Goal: Task Accomplishment & Management: Complete application form

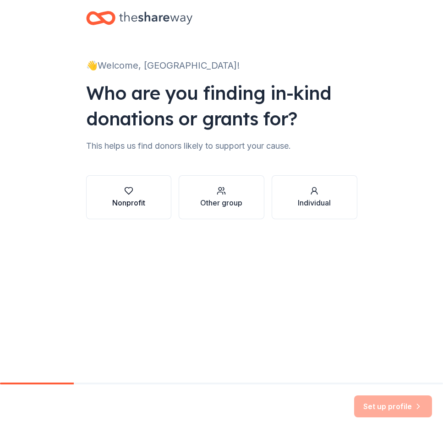
click at [109, 204] on button "Nonprofit" at bounding box center [129, 197] width 86 height 44
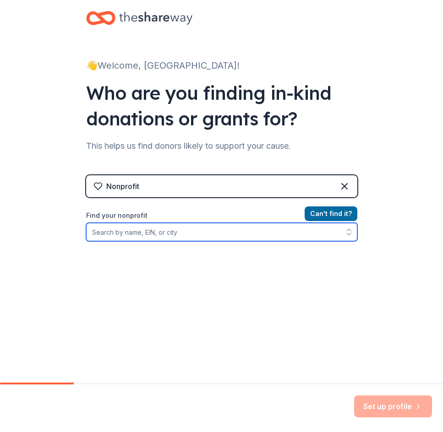
click at [168, 233] on input "Find your nonprofit" at bounding box center [221, 232] width 271 height 18
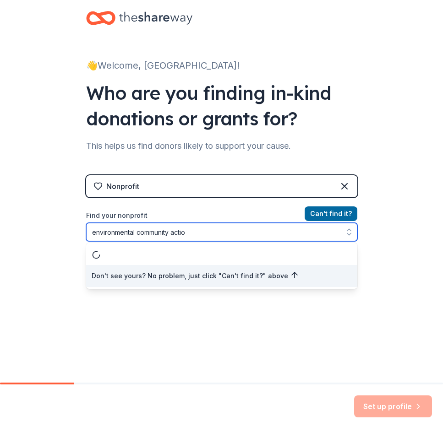
type input "environmental community action"
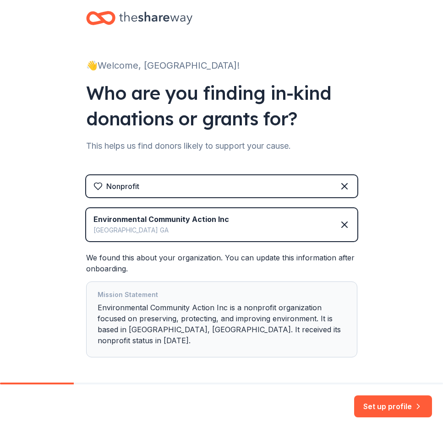
scroll to position [26, 0]
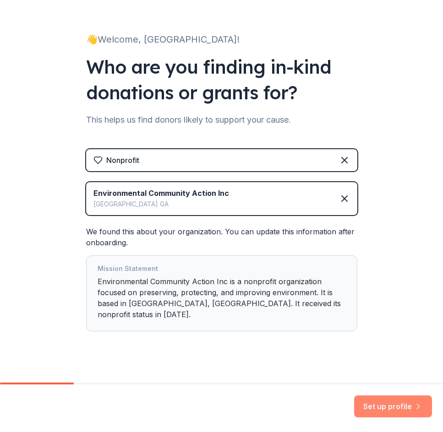
click at [372, 407] on button "Set up profile" at bounding box center [393, 406] width 78 height 22
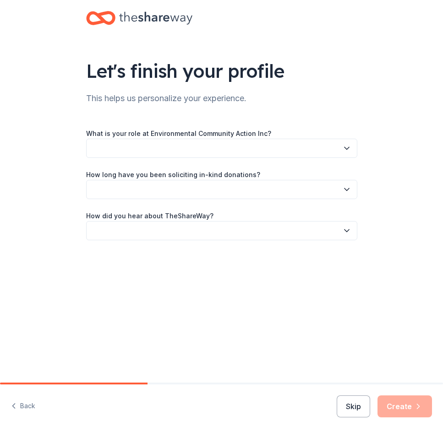
click at [217, 150] on button "button" at bounding box center [221, 148] width 271 height 19
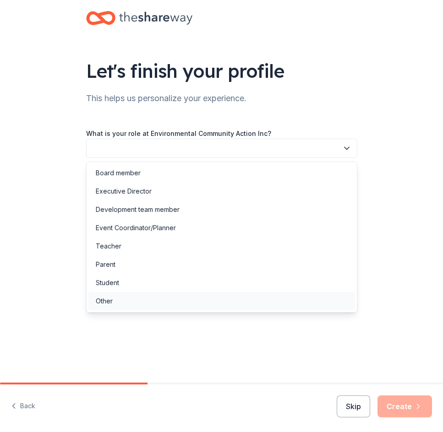
click at [162, 305] on div "Other" at bounding box center [221, 301] width 266 height 18
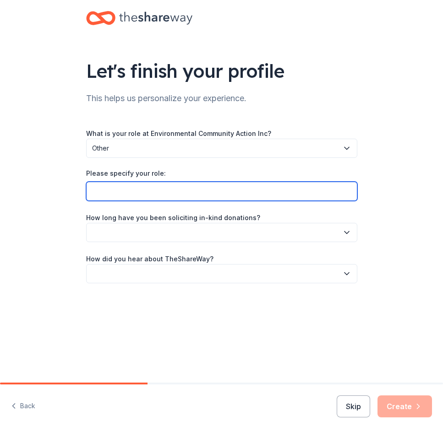
click at [185, 192] on input "Please specify your role:" at bounding box center [221, 191] width 271 height 19
type input "Program Manager"
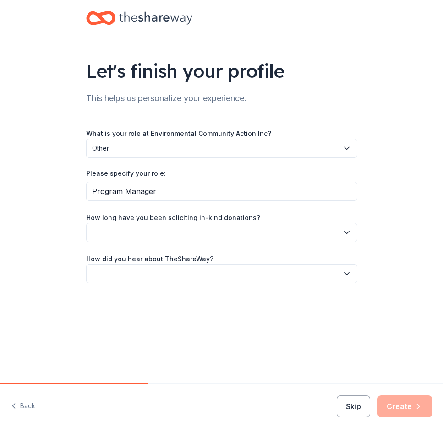
click at [171, 225] on button "button" at bounding box center [221, 232] width 271 height 19
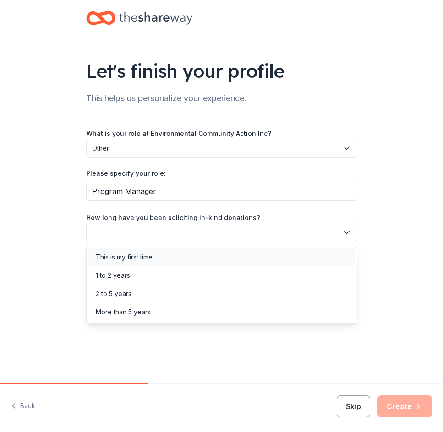
click at [165, 250] on div "This is my first time!" at bounding box center [221, 257] width 266 height 18
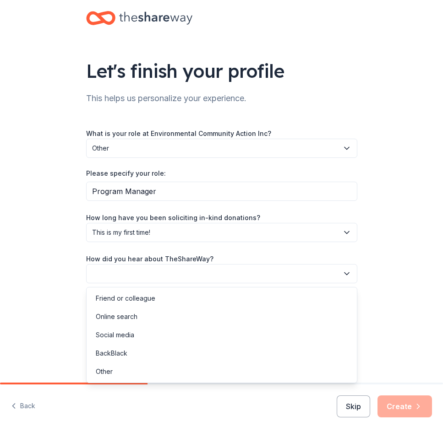
click at [163, 272] on button "button" at bounding box center [221, 273] width 271 height 19
click at [139, 312] on div "Online search" at bounding box center [221, 317] width 266 height 18
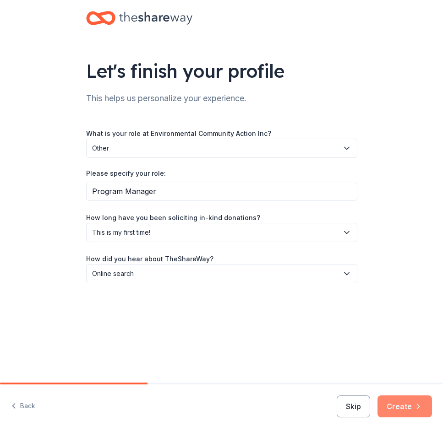
click at [404, 416] on button "Create" at bounding box center [404, 406] width 54 height 22
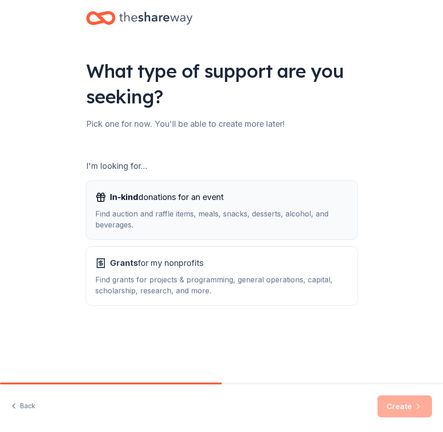
click at [229, 211] on div "Find auction and raffle items, meals, snacks, desserts, alcohol, and beverages." at bounding box center [221, 219] width 253 height 22
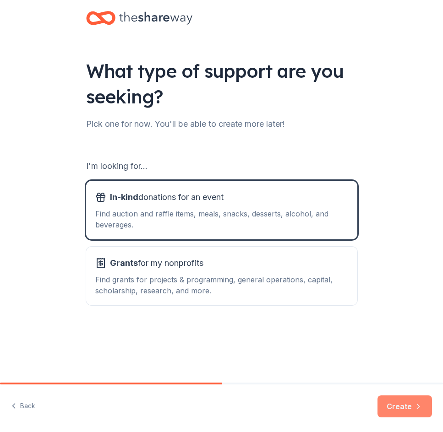
click at [401, 407] on button "Create" at bounding box center [404, 406] width 54 height 22
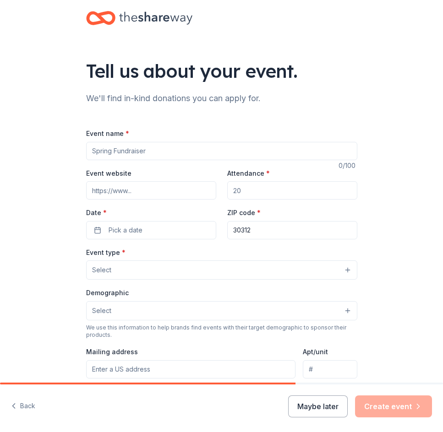
click at [109, 149] on input "Event name *" at bounding box center [221, 151] width 271 height 18
click at [114, 147] on input "Rhy" at bounding box center [221, 151] width 271 height 18
click at [168, 153] on input "Roots and Rhythm" at bounding box center [221, 151] width 271 height 18
type input "Roots and Rhythm"
click at [263, 193] on input "Attendance *" at bounding box center [292, 190] width 130 height 18
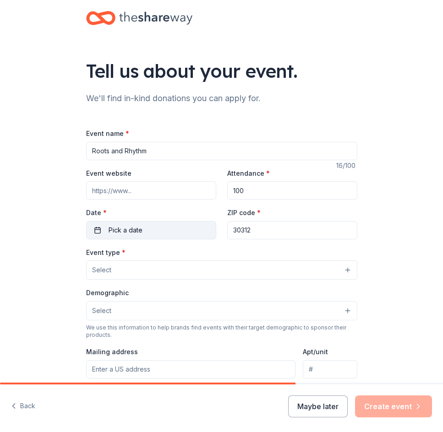
type input "100"
click at [173, 230] on button "Pick a date" at bounding box center [151, 230] width 130 height 18
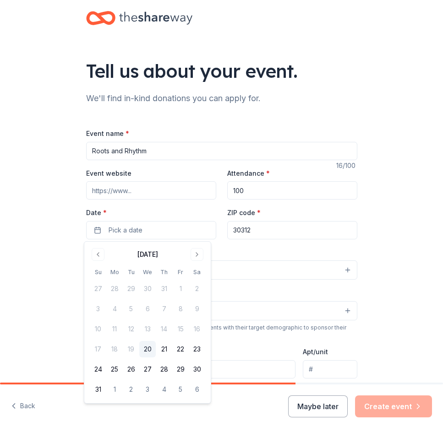
click at [141, 347] on button "20" at bounding box center [147, 349] width 16 height 16
click at [193, 252] on button "Go to next month" at bounding box center [196, 254] width 13 height 13
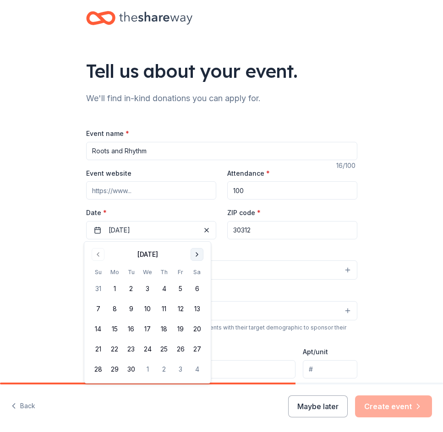
click at [193, 252] on button "Go to next month" at bounding box center [196, 254] width 13 height 13
click at [175, 328] on button "14" at bounding box center [180, 329] width 16 height 16
click at [247, 288] on div "Demographic Select" at bounding box center [221, 303] width 271 height 33
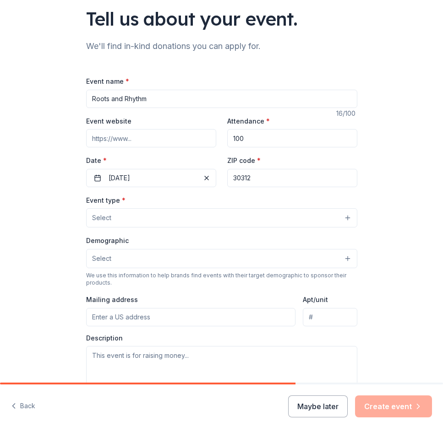
scroll to position [46, 0]
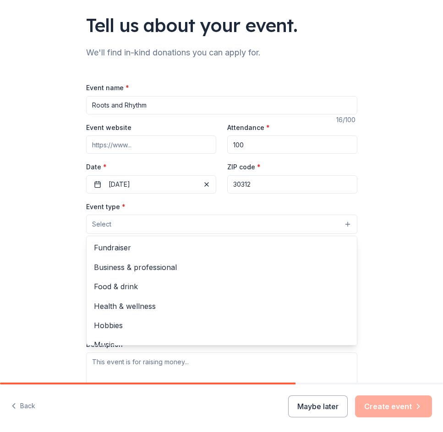
click at [139, 221] on button "Select" at bounding box center [221, 224] width 271 height 19
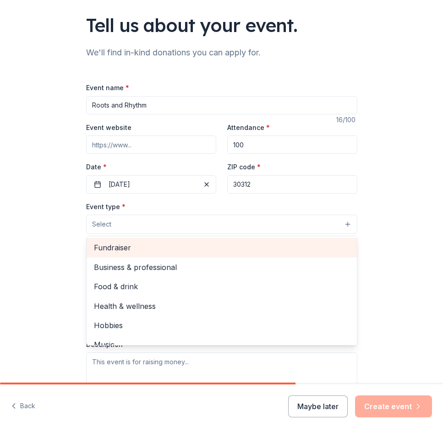
click at [135, 241] on div "Fundraiser" at bounding box center [222, 247] width 270 height 19
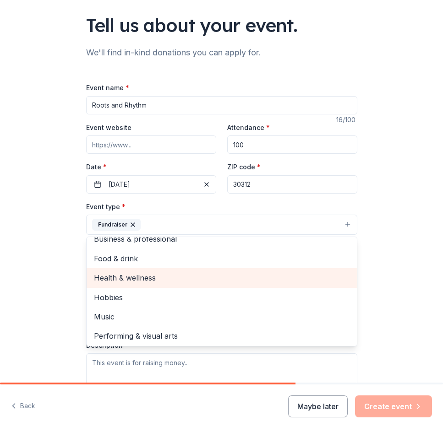
scroll to position [11, 0]
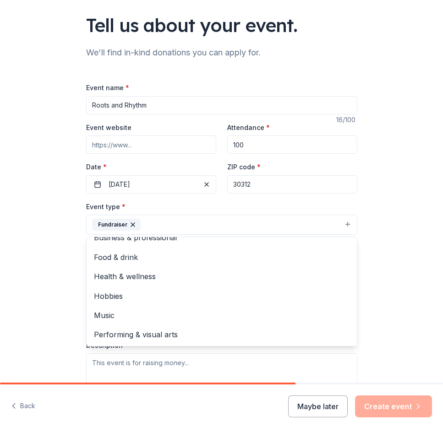
click at [407, 222] on div "Tell us about your event. We'll find in-kind donations you can apply for. Event…" at bounding box center [221, 252] width 443 height 596
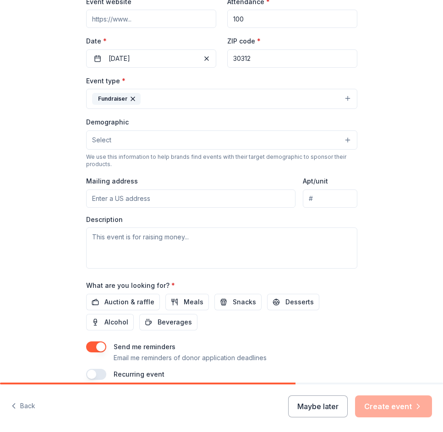
scroll to position [183, 0]
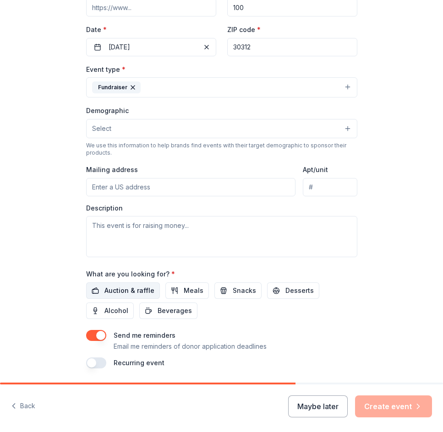
click at [113, 292] on span "Auction & raffle" at bounding box center [129, 290] width 50 height 11
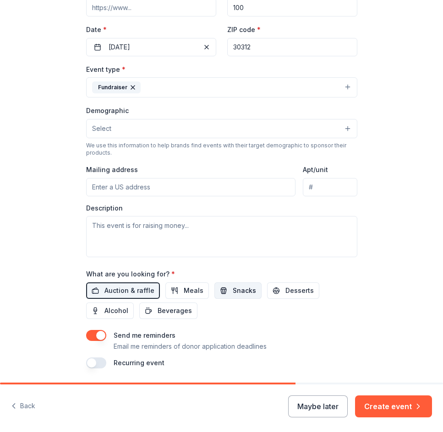
click at [243, 289] on span "Snacks" at bounding box center [244, 290] width 23 height 11
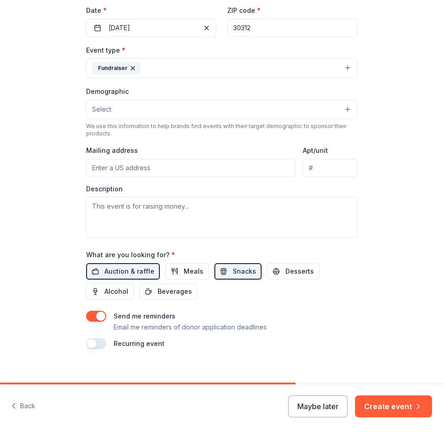
scroll to position [213, 0]
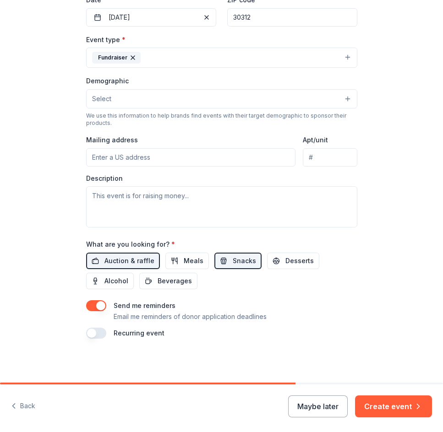
click at [94, 308] on button "button" at bounding box center [96, 305] width 20 height 11
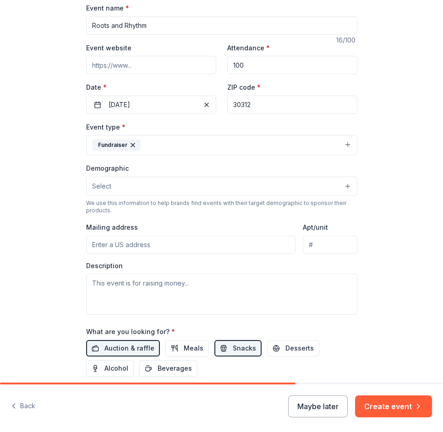
scroll to position [137, 0]
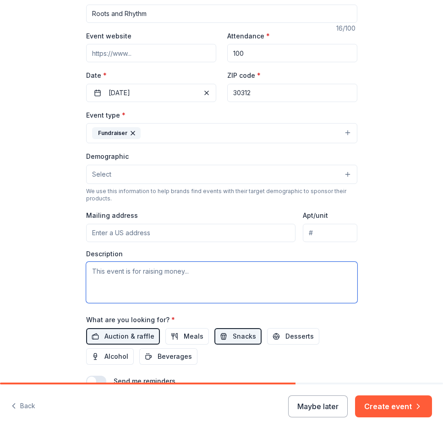
click at [129, 282] on textarea at bounding box center [221, 282] width 271 height 41
paste textarea "Environmental Community Action (ECO‑Action) is an Atlanta‑based nonprofit worki…"
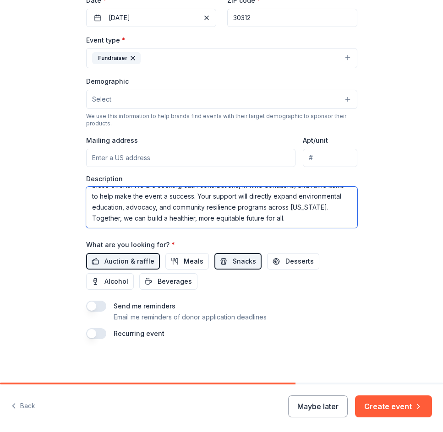
scroll to position [213, 0]
type textarea "Environmental Community Action (ECO‑Action) is an Atlanta‑based nonprofit worki…"
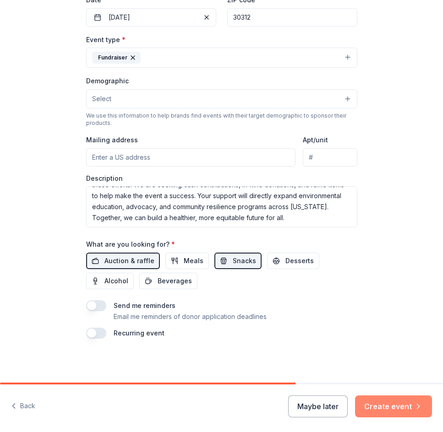
click at [395, 407] on button "Create event" at bounding box center [393, 406] width 77 height 22
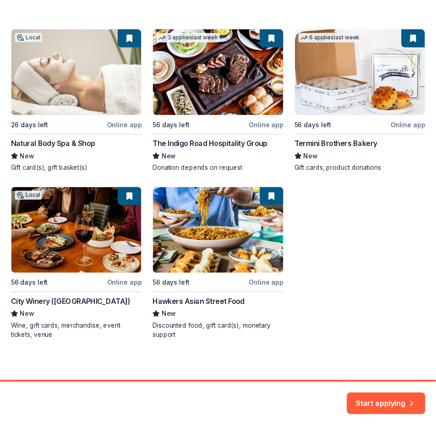
scroll to position [148, 0]
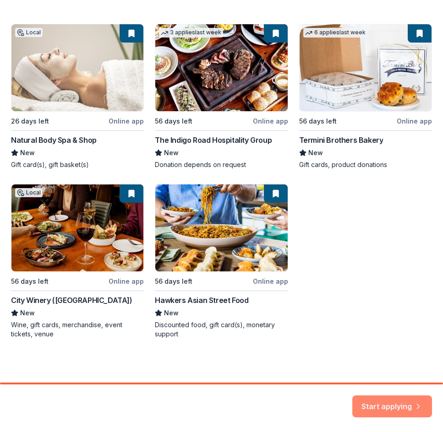
click at [390, 398] on button "Start applying" at bounding box center [392, 401] width 80 height 22
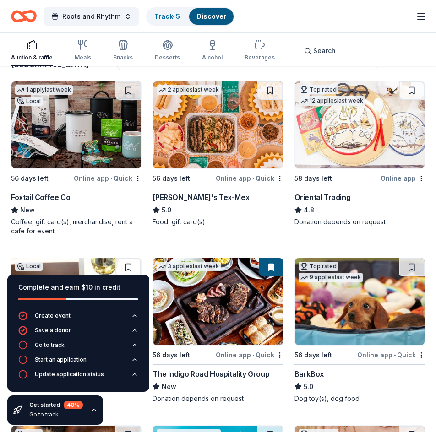
scroll to position [92, 0]
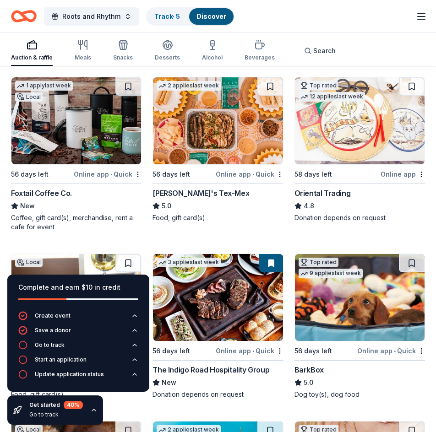
click at [78, 192] on div "Foxtail Coffee Co." at bounding box center [76, 193] width 130 height 11
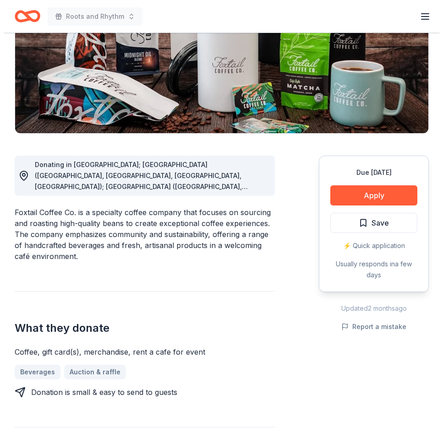
scroll to position [137, 0]
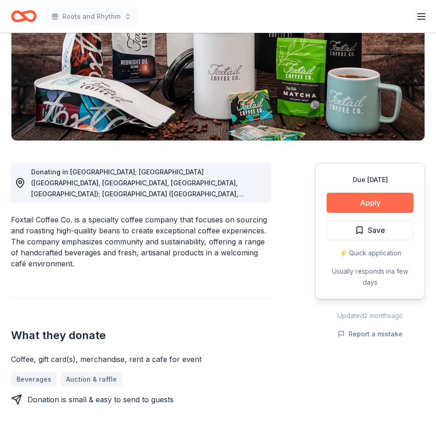
click at [350, 198] on button "Apply" at bounding box center [369, 203] width 87 height 20
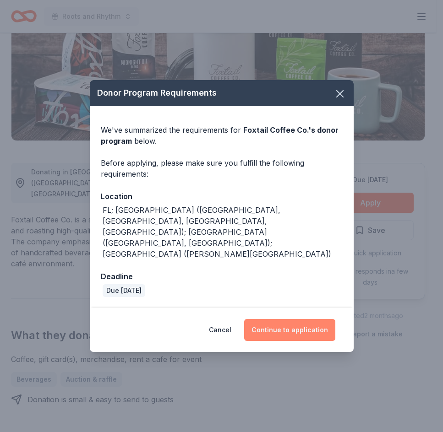
click at [286, 319] on button "Continue to application" at bounding box center [289, 330] width 91 height 22
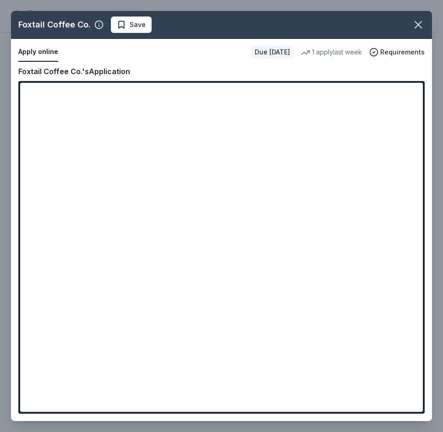
click at [296, 137] on div "Foxtail Coffee Co. Save Apply online Due [DATE] 1 apply last week Requirements …" at bounding box center [221, 216] width 421 height 410
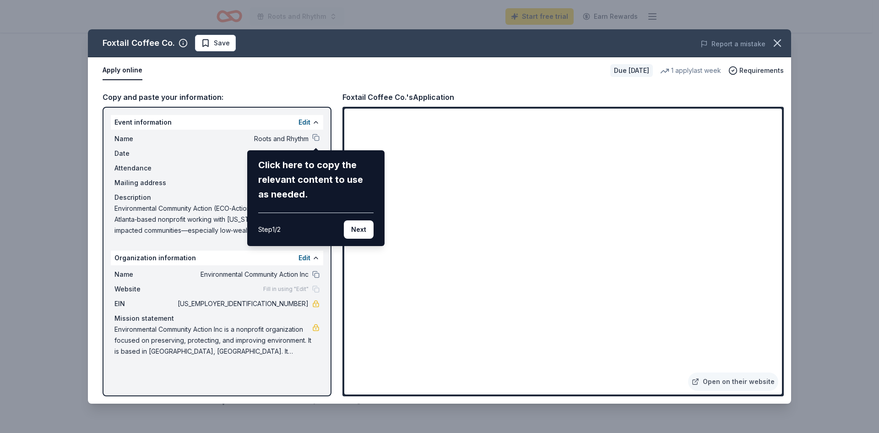
click at [305, 77] on div "Foxtail Coffee Co. Save Report a mistake Apply online Due [DATE] 1 apply last w…" at bounding box center [439, 216] width 703 height 374
click at [358, 231] on button "Next" at bounding box center [359, 229] width 30 height 18
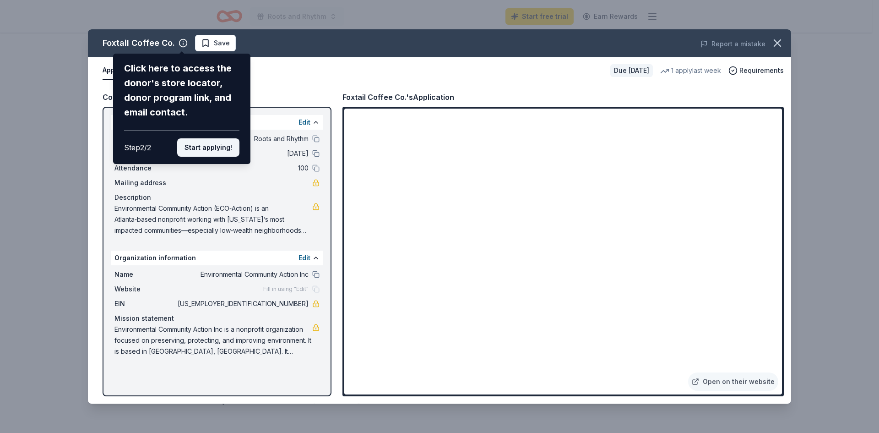
click at [222, 151] on button "Start applying!" at bounding box center [208, 147] width 62 height 18
